Goal: Information Seeking & Learning: Get advice/opinions

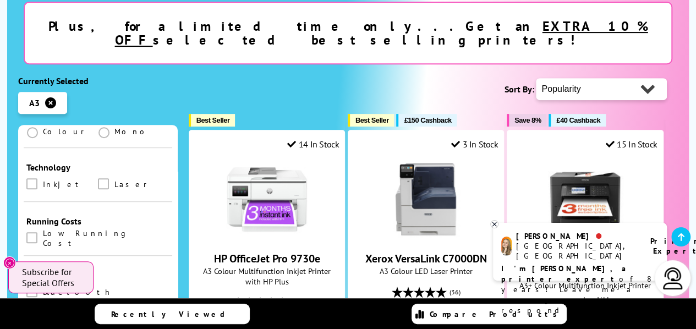
scroll to position [376, 0]
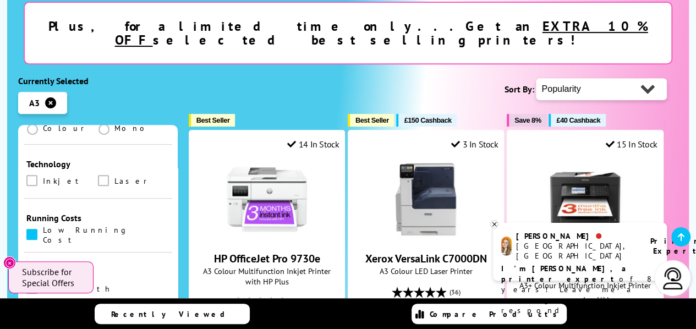
click at [31, 229] on span at bounding box center [31, 234] width 11 height 11
click at [42, 231] on input "checkbox" at bounding box center [42, 231] width 0 height 0
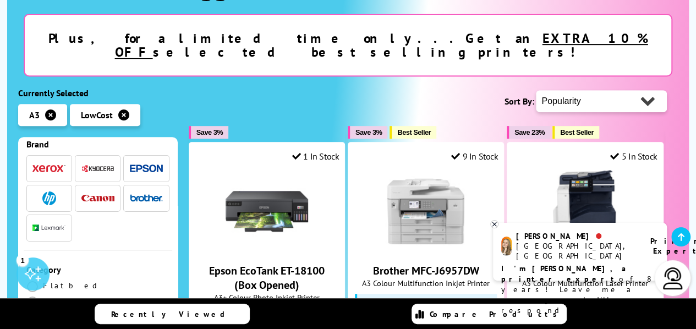
scroll to position [73, 0]
click at [554, 264] on b "I'm [PERSON_NAME], a printer expert" at bounding box center [565, 274] width 128 height 20
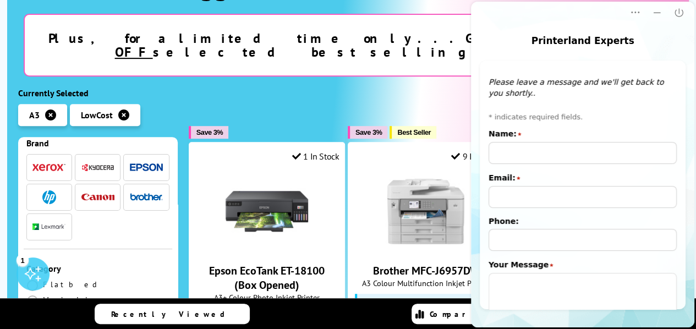
scroll to position [0, 0]
click at [499, 154] on input "Name:" at bounding box center [583, 153] width 188 height 22
type input "WARREN CRAIG BRADLEY"
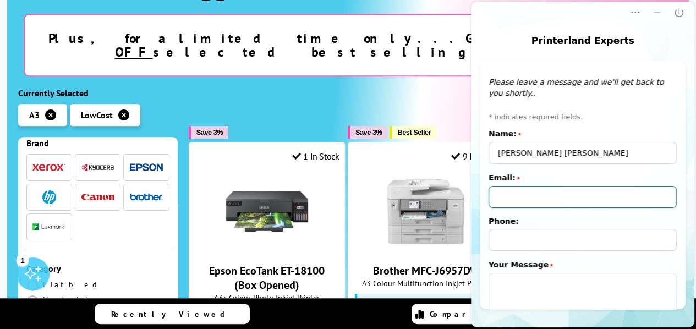
type input "bcdlimited@live.co.uk"
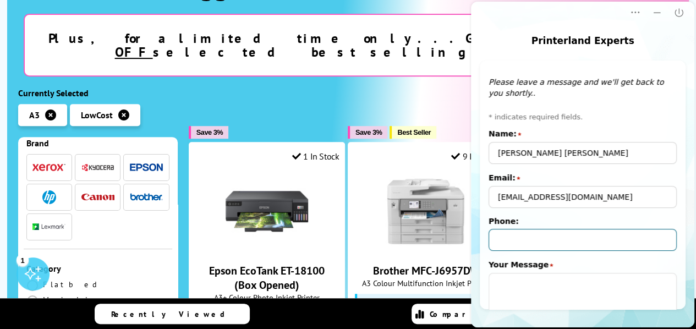
type input "+447976507519"
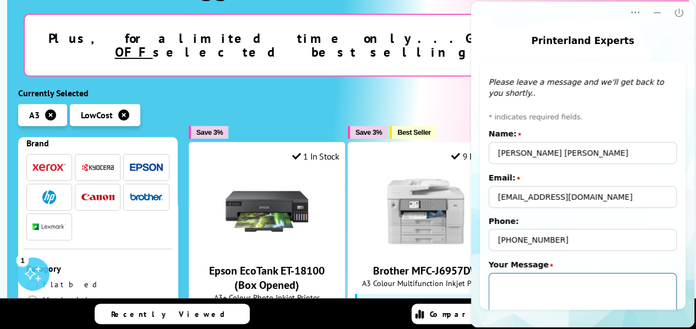
click at [512, 291] on textarea "Your Message" at bounding box center [583, 295] width 188 height 44
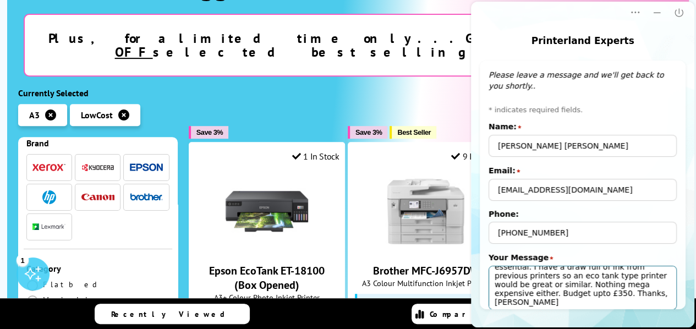
scroll to position [42, 0]
click at [669, 298] on textarea "Hi Amy. I am after a printer for home. Mostly printing invoices & site drawings…" at bounding box center [583, 288] width 188 height 44
type textarea "Hi Amy. I am after a printer for home. Mostly printing invoices & site drawings…"
click at [679, 309] on main "Printerland Experts Popup Popup Close Offline message window Please leave a mes…" at bounding box center [582, 165] width 223 height 326
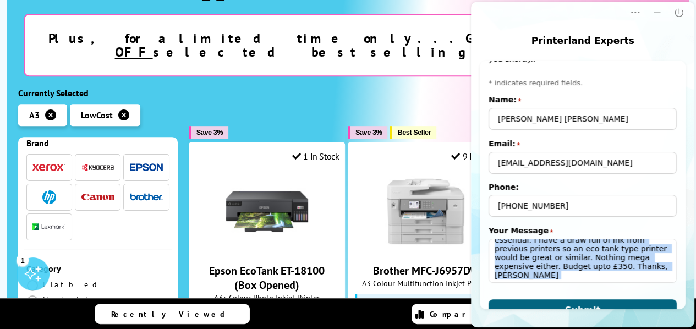
scroll to position [53, 0]
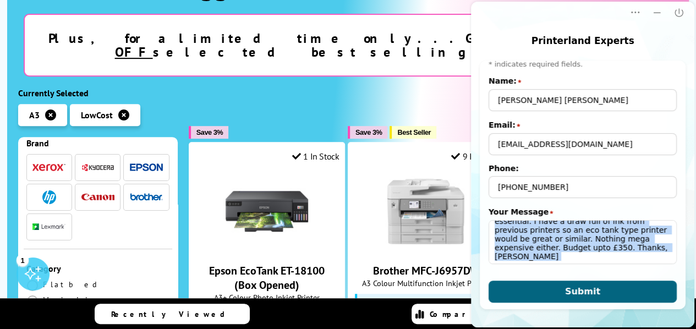
drag, startPoint x: 681, startPoint y: 280, endPoint x: 686, endPoint y: 305, distance: 25.8
click at [686, 305] on main "Printerland Experts Popup Popup Close Offline message window Please leave a mes…" at bounding box center [582, 165] width 223 height 326
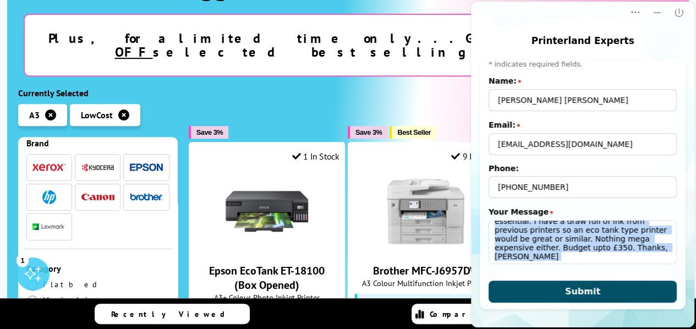
click at [586, 293] on span "Submit" at bounding box center [582, 291] width 35 height 10
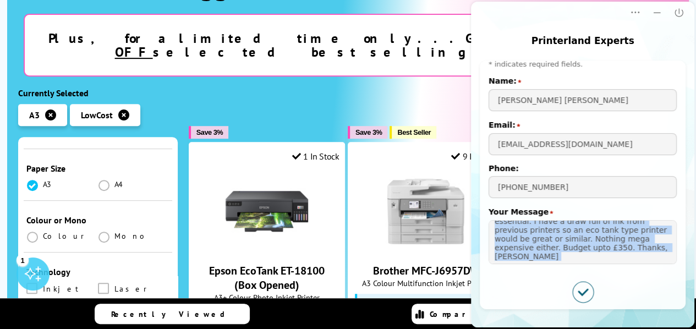
scroll to position [289, 0]
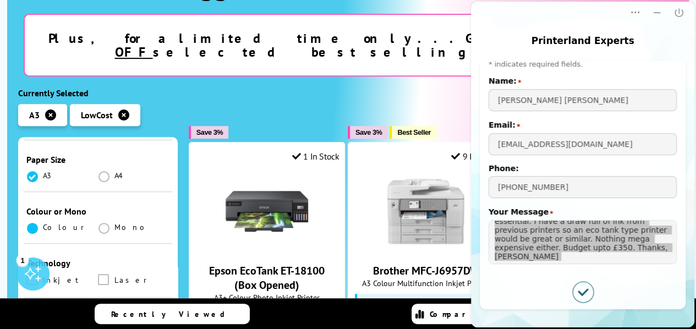
click at [34, 223] on span at bounding box center [32, 228] width 11 height 11
click at [43, 224] on input "radio" at bounding box center [43, 224] width 0 height 0
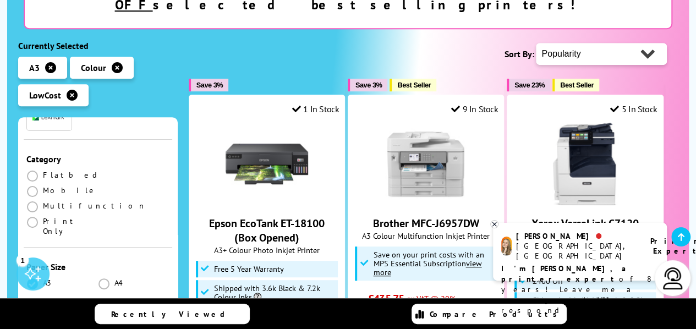
scroll to position [163, 0]
click at [33, 201] on span at bounding box center [32, 206] width 11 height 11
click at [43, 202] on input "radio" at bounding box center [43, 202] width 0 height 0
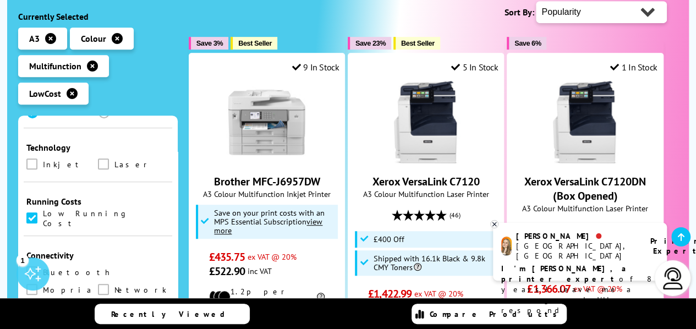
scroll to position [397, 0]
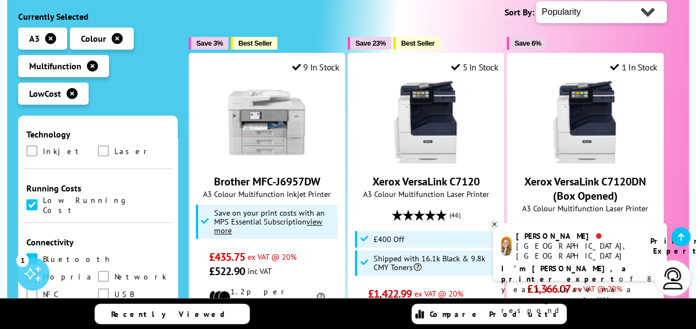
click at [26, 253] on span at bounding box center [31, 258] width 11 height 11
click at [42, 255] on input "checkbox" at bounding box center [42, 255] width 0 height 0
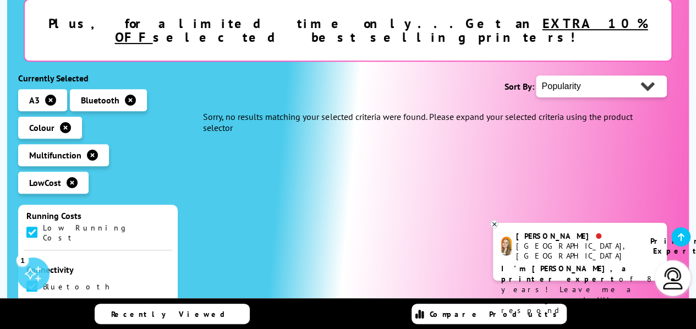
scroll to position [459, 0]
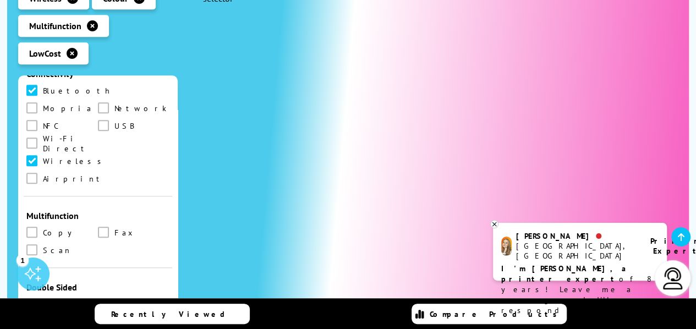
scroll to position [524, 0]
click at [99, 299] on span at bounding box center [103, 304] width 11 height 11
click at [114, 301] on input "checkbox" at bounding box center [114, 301] width 0 height 0
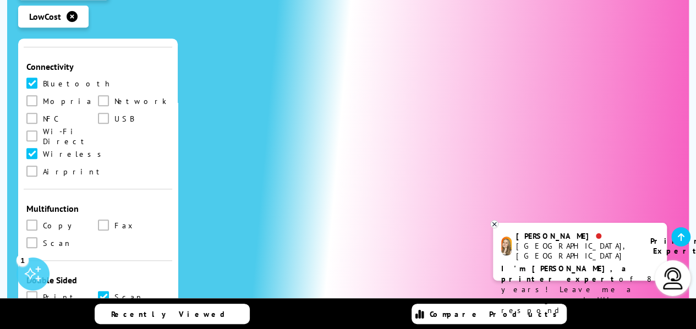
scroll to position [493, 0]
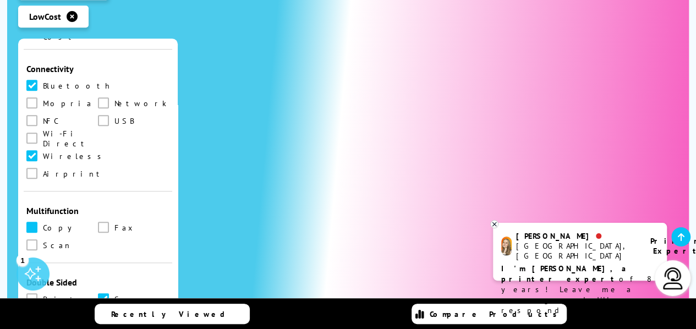
click at [31, 222] on span at bounding box center [31, 227] width 11 height 11
click at [42, 223] on input "checkbox" at bounding box center [42, 223] width 0 height 0
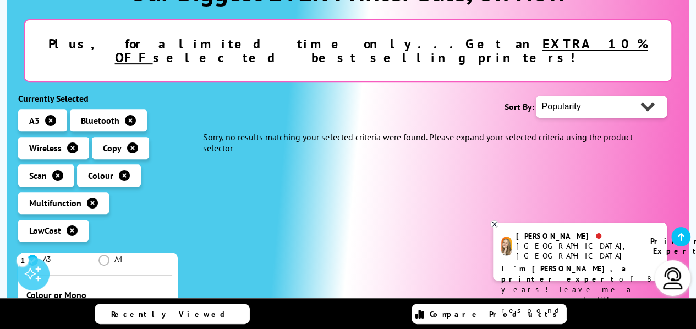
scroll to position [194, 0]
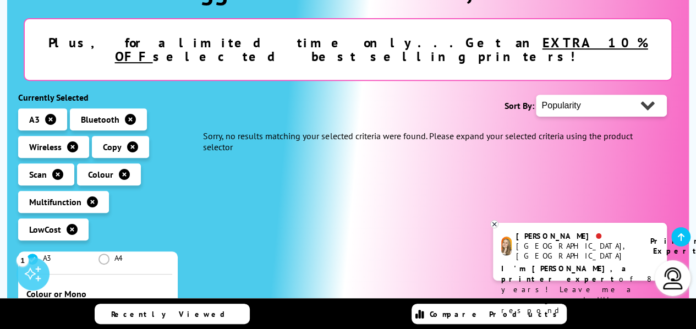
click at [74, 224] on icon "button" at bounding box center [72, 229] width 11 height 11
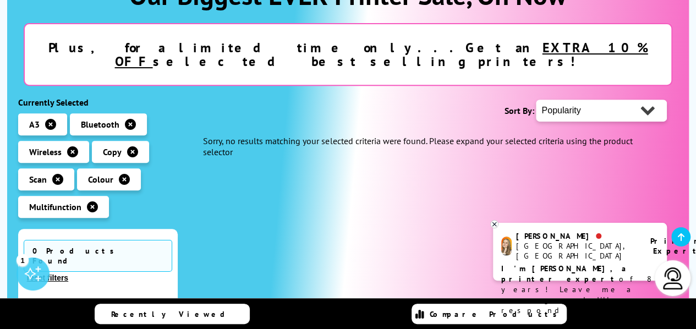
scroll to position [190, 0]
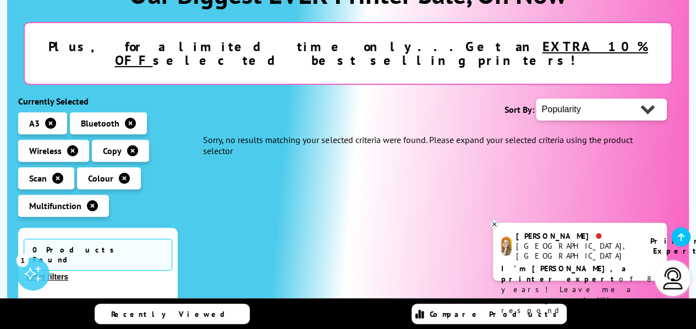
click at [127, 118] on icon "button" at bounding box center [130, 123] width 11 height 11
